Goal: Task Accomplishment & Management: Use online tool/utility

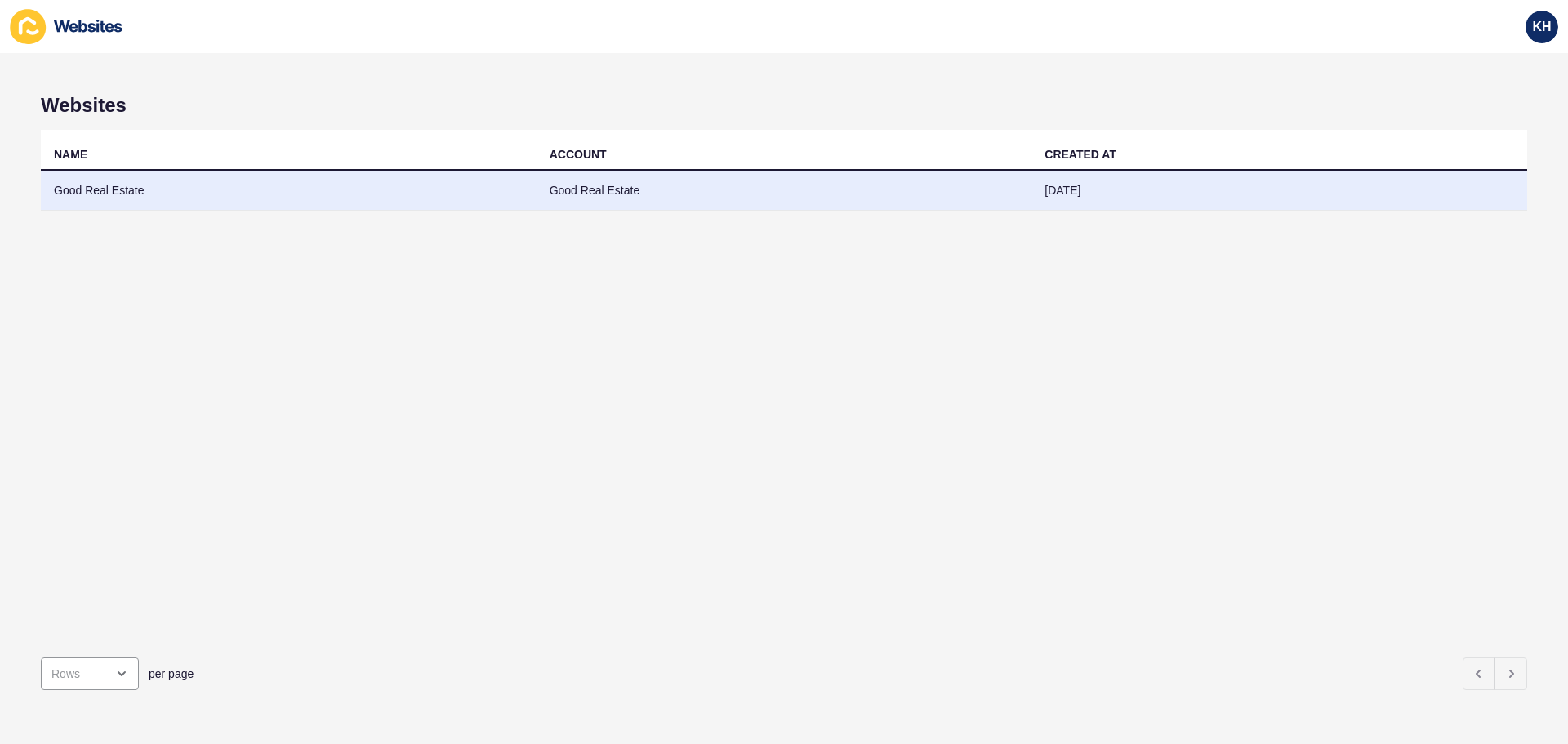
click at [120, 198] on td "Good Real Estate" at bounding box center [289, 190] width 496 height 40
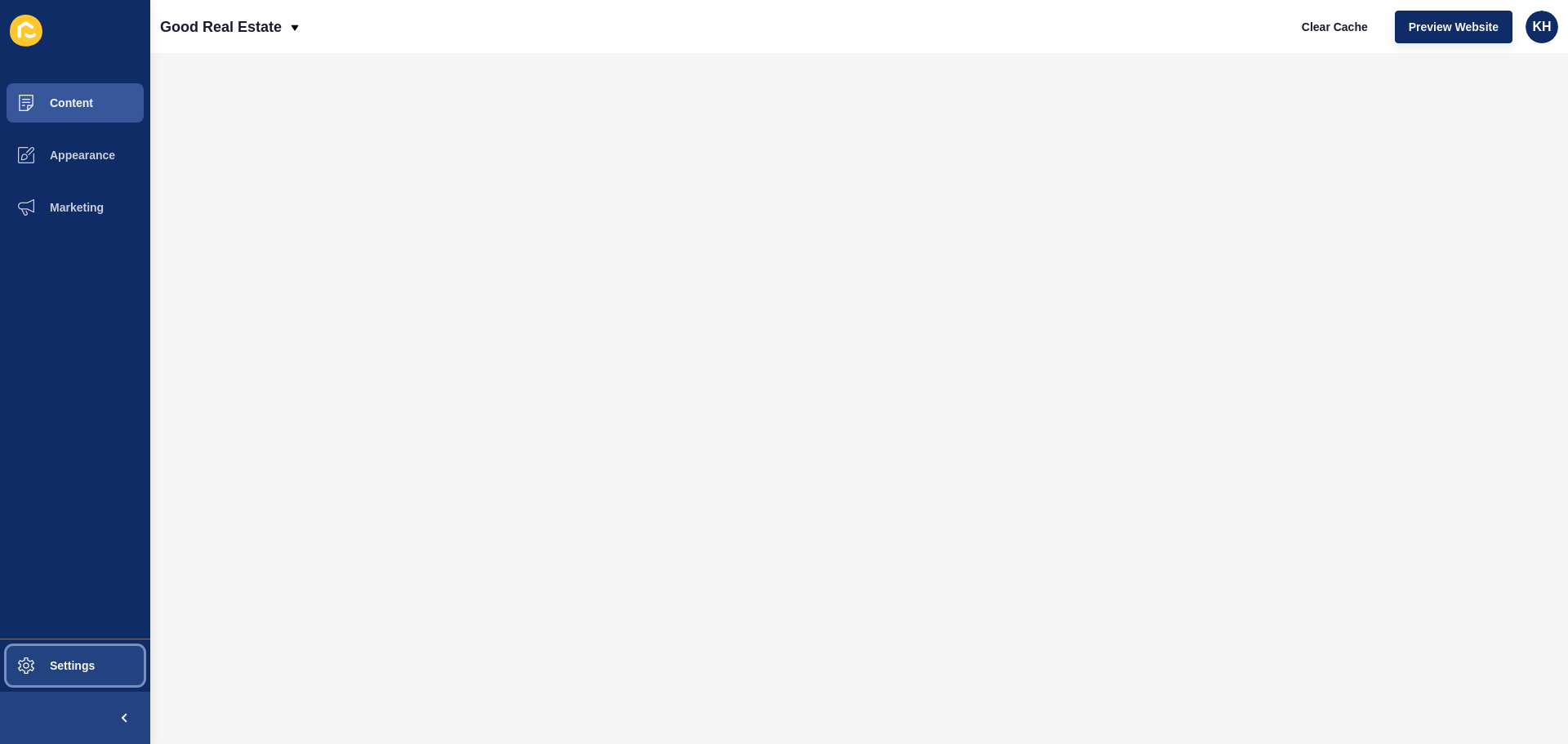
click at [78, 667] on span "Settings" at bounding box center [46, 666] width 97 height 13
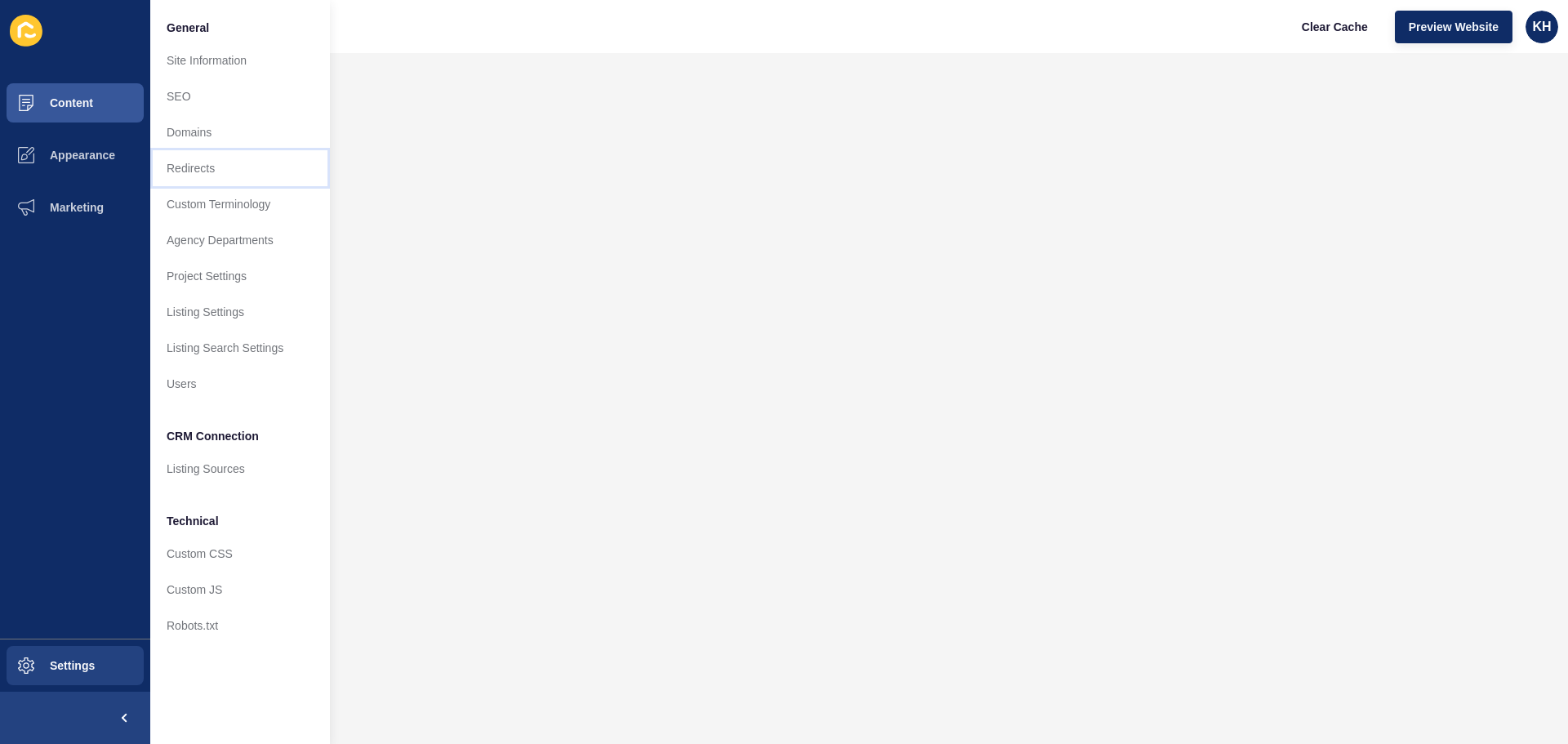
click at [197, 166] on link "Redirects" at bounding box center [240, 168] width 180 height 36
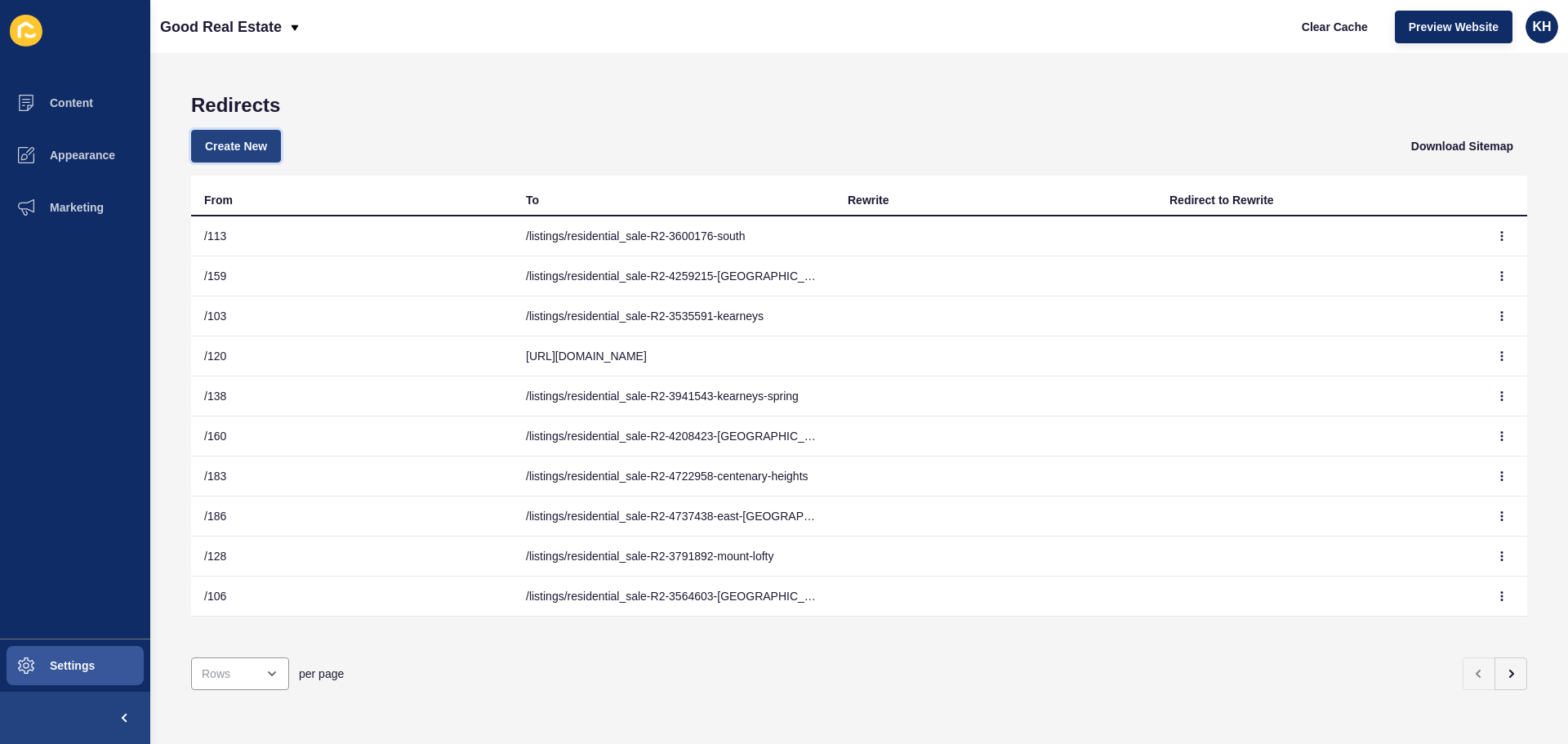
click at [237, 143] on span "Create New" at bounding box center [236, 147] width 62 height 16
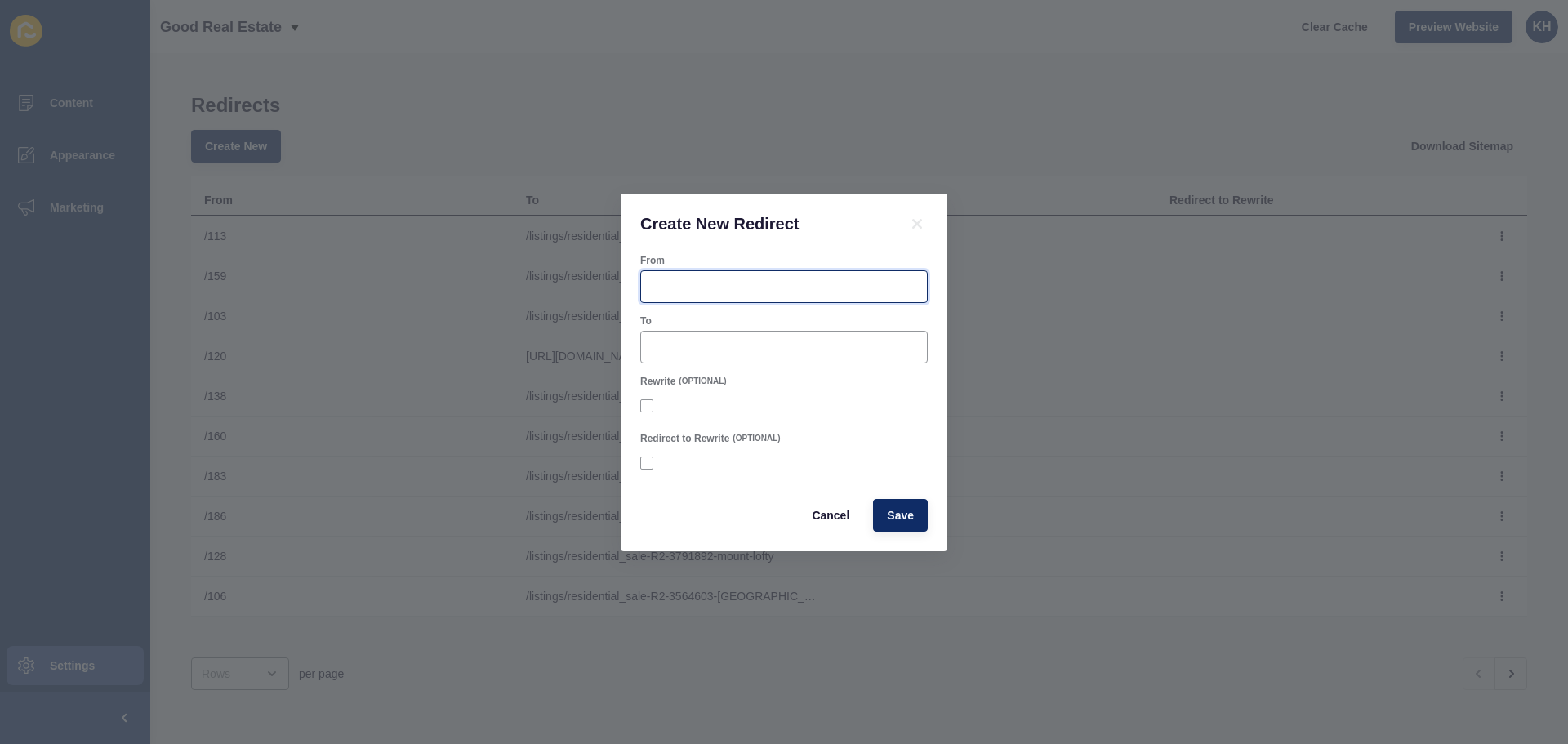
click at [666, 280] on input "From" at bounding box center [783, 287] width 266 height 16
type input "185"
click at [702, 334] on div at bounding box center [784, 348] width 287 height 33
paste input "[URL][DOMAIN_NAME]"
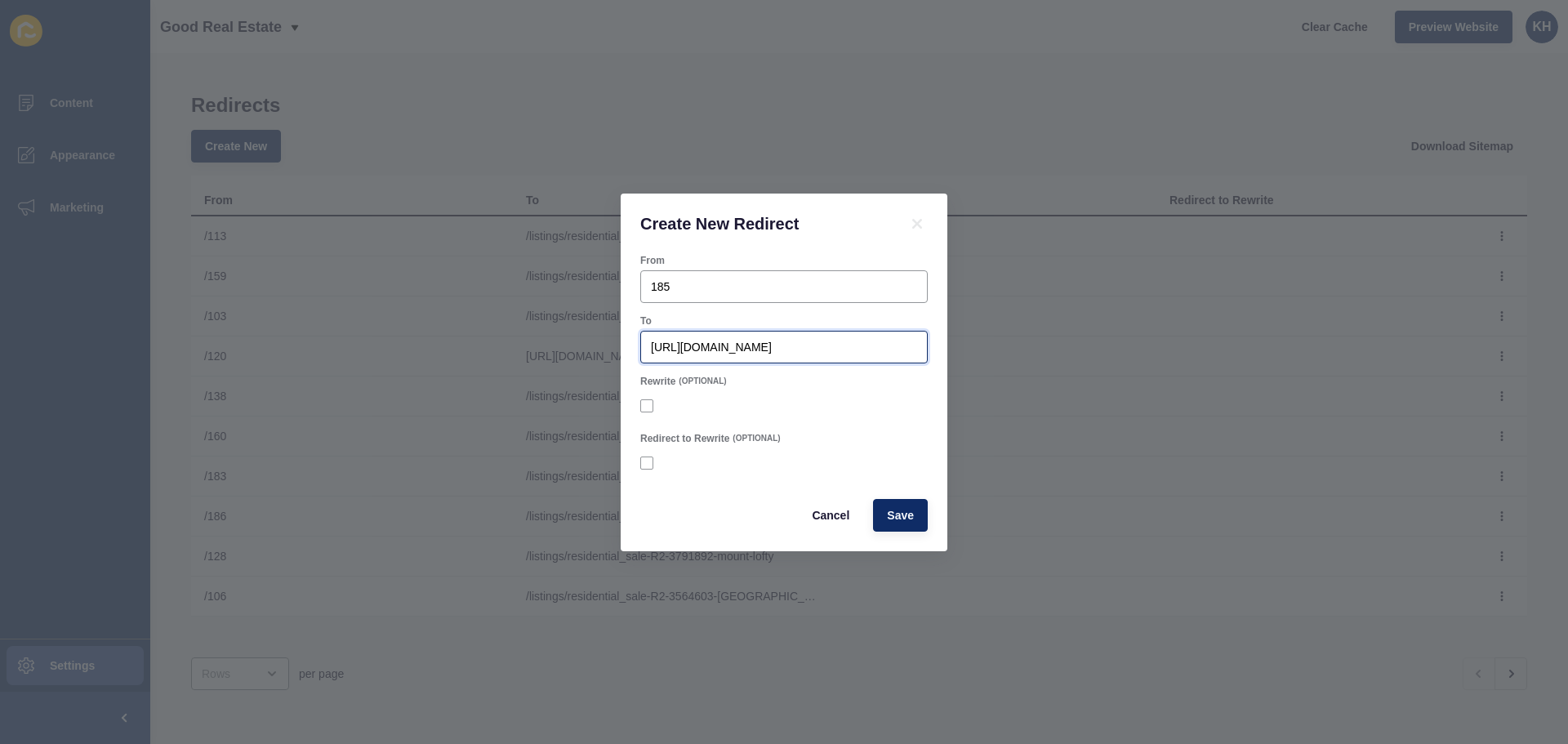
scroll to position [0, 126]
click at [665, 348] on input "[URL][DOMAIN_NAME]" at bounding box center [783, 348] width 266 height 16
drag, startPoint x: 763, startPoint y: 348, endPoint x: 593, endPoint y: 340, distance: 170.2
click at [594, 340] on div "Create New Redirect From 185 To [URL][DOMAIN_NAME] Rewrite (OPTIONAL) Redirect …" at bounding box center [784, 372] width 1568 height 744
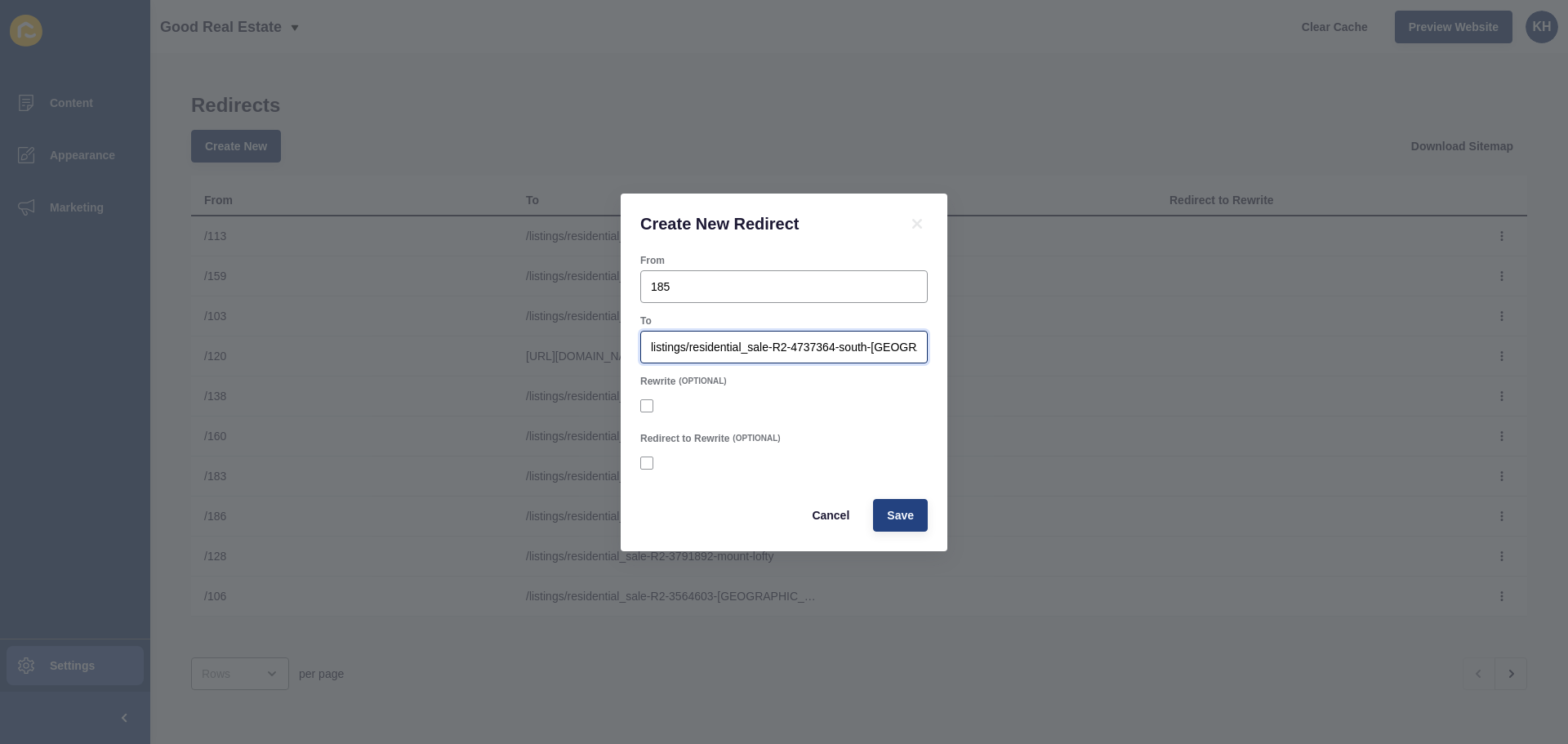
type input "listings/residential_sale-R2-4737364-south-[GEOGRAPHIC_DATA]"
click at [898, 512] on span "Save" at bounding box center [900, 516] width 27 height 16
